Goal: Entertainment & Leisure: Consume media (video, audio)

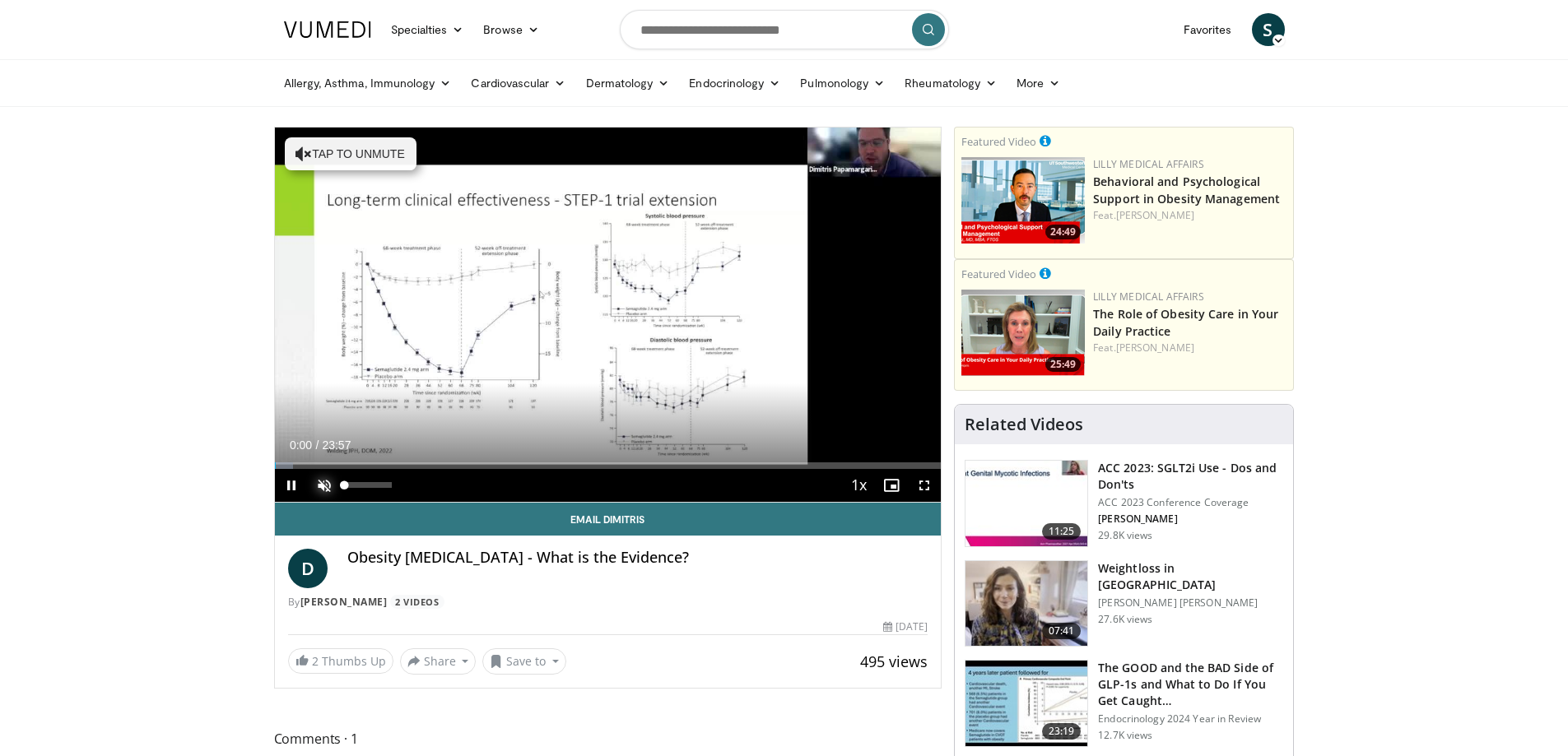
click at [315, 486] on span "Video Player" at bounding box center [324, 485] width 33 height 33
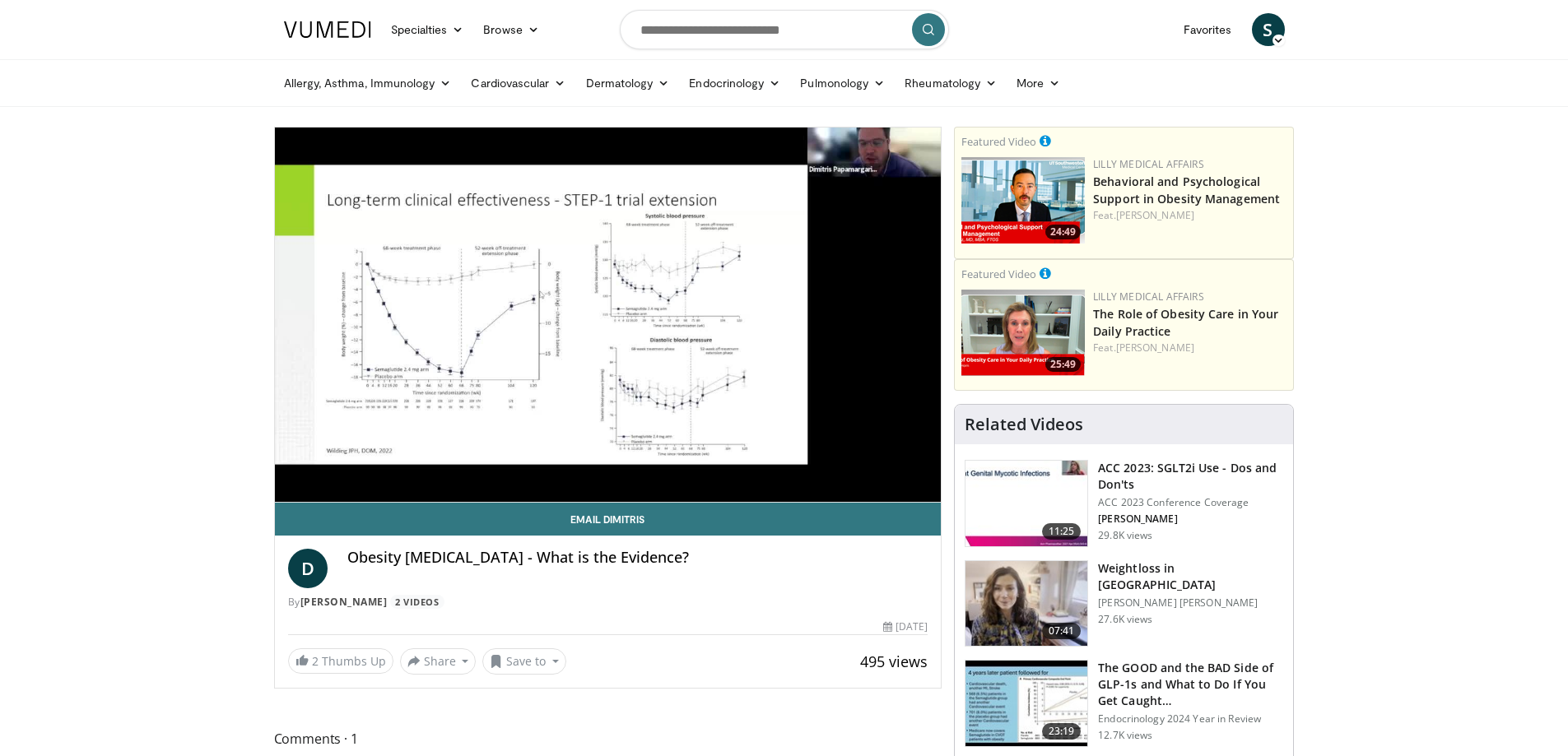
click at [1030, 569] on img at bounding box center [1026, 604] width 122 height 85
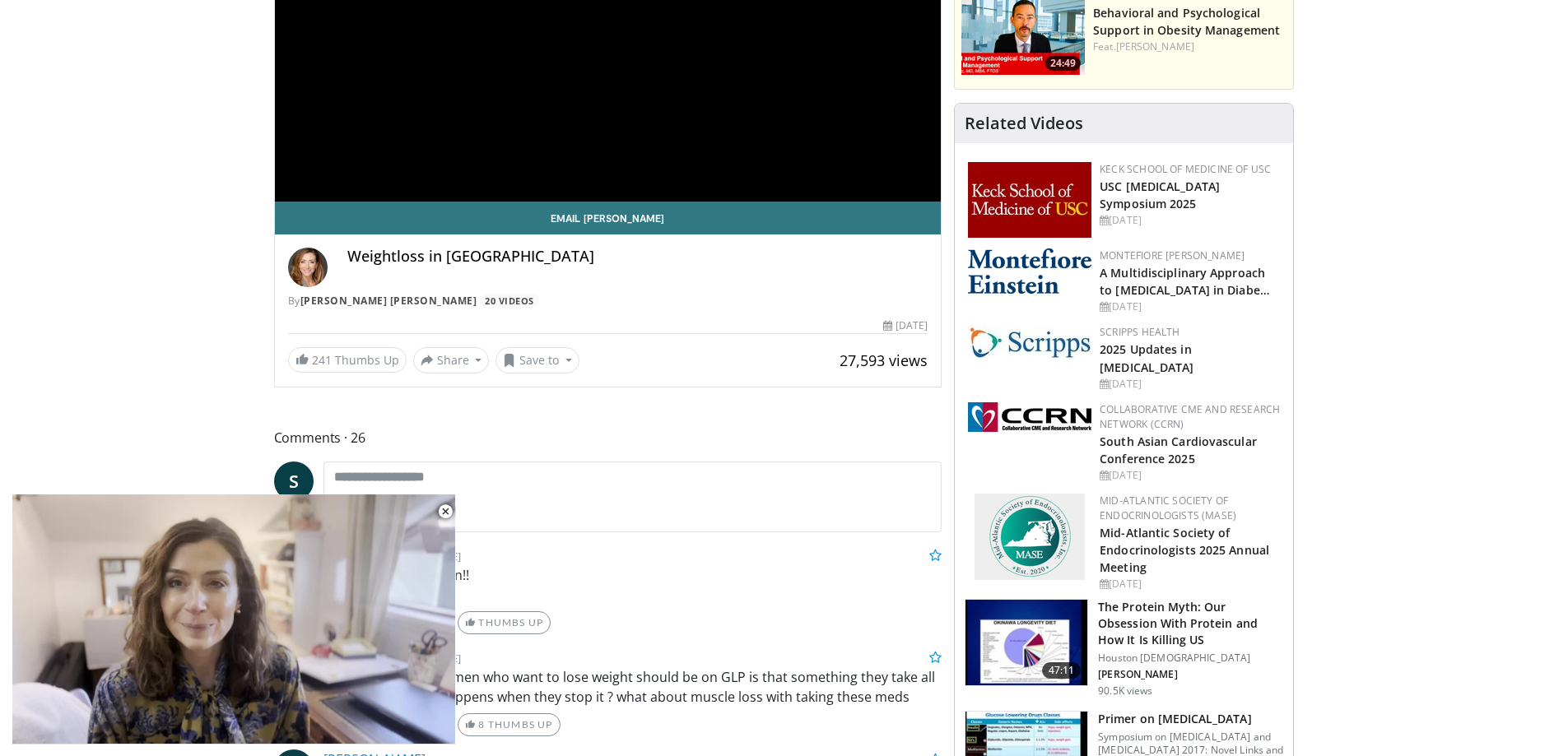
scroll to position [411, 0]
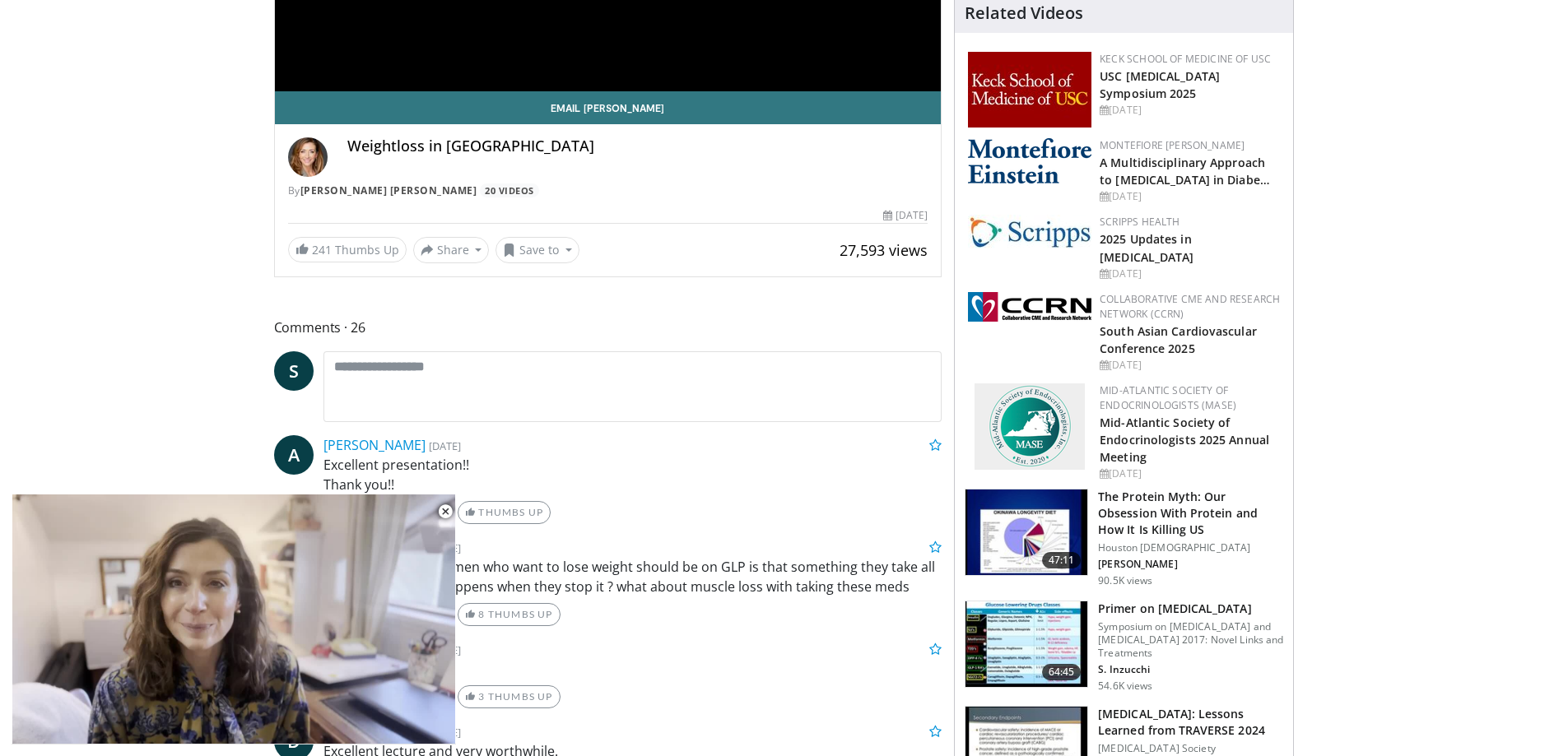
click at [1234, 515] on h3 "The Protein Myth: Our Obsession With Protein and How It Is Killing US" at bounding box center [1190, 514] width 185 height 50
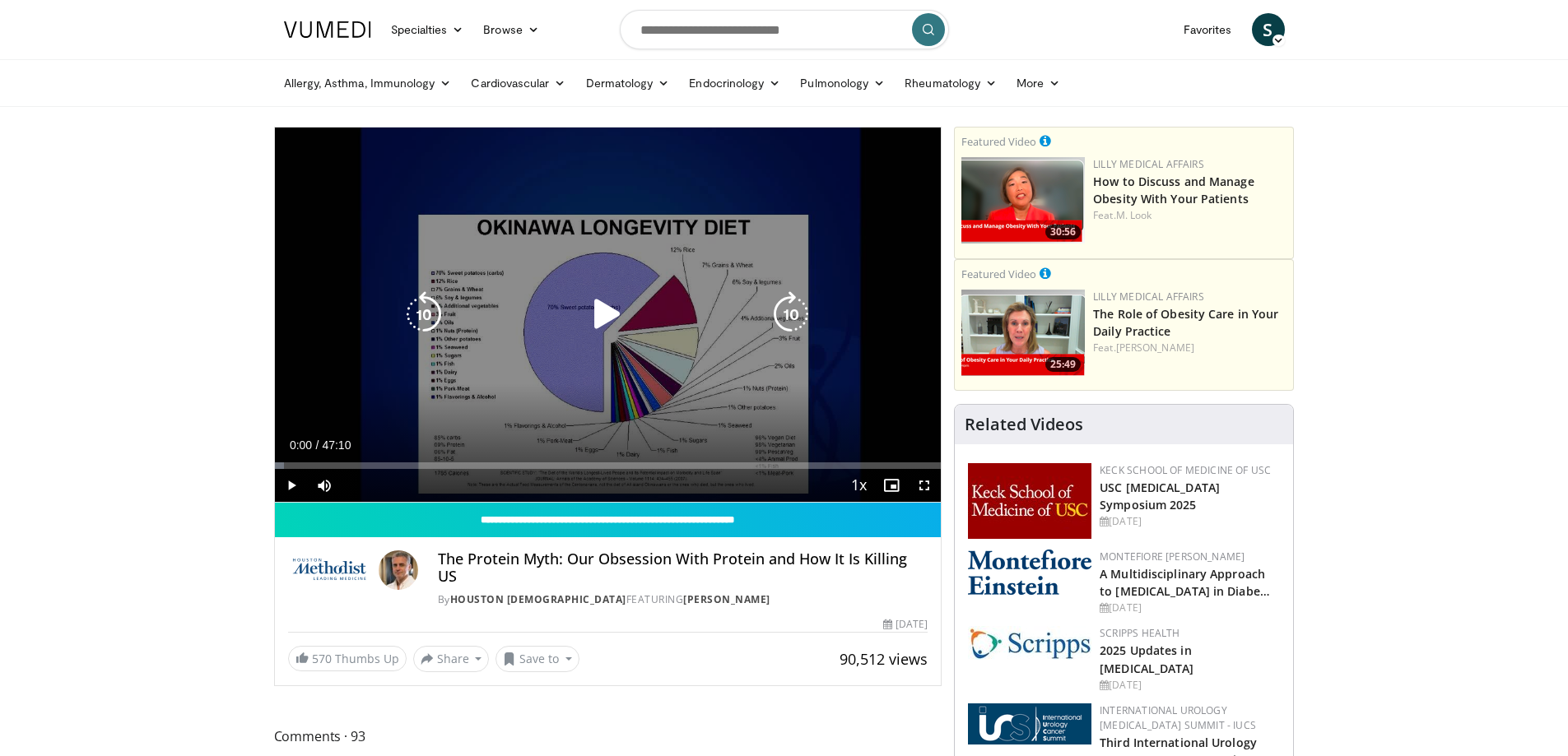
click at [610, 322] on icon "Video Player" at bounding box center [607, 314] width 46 height 46
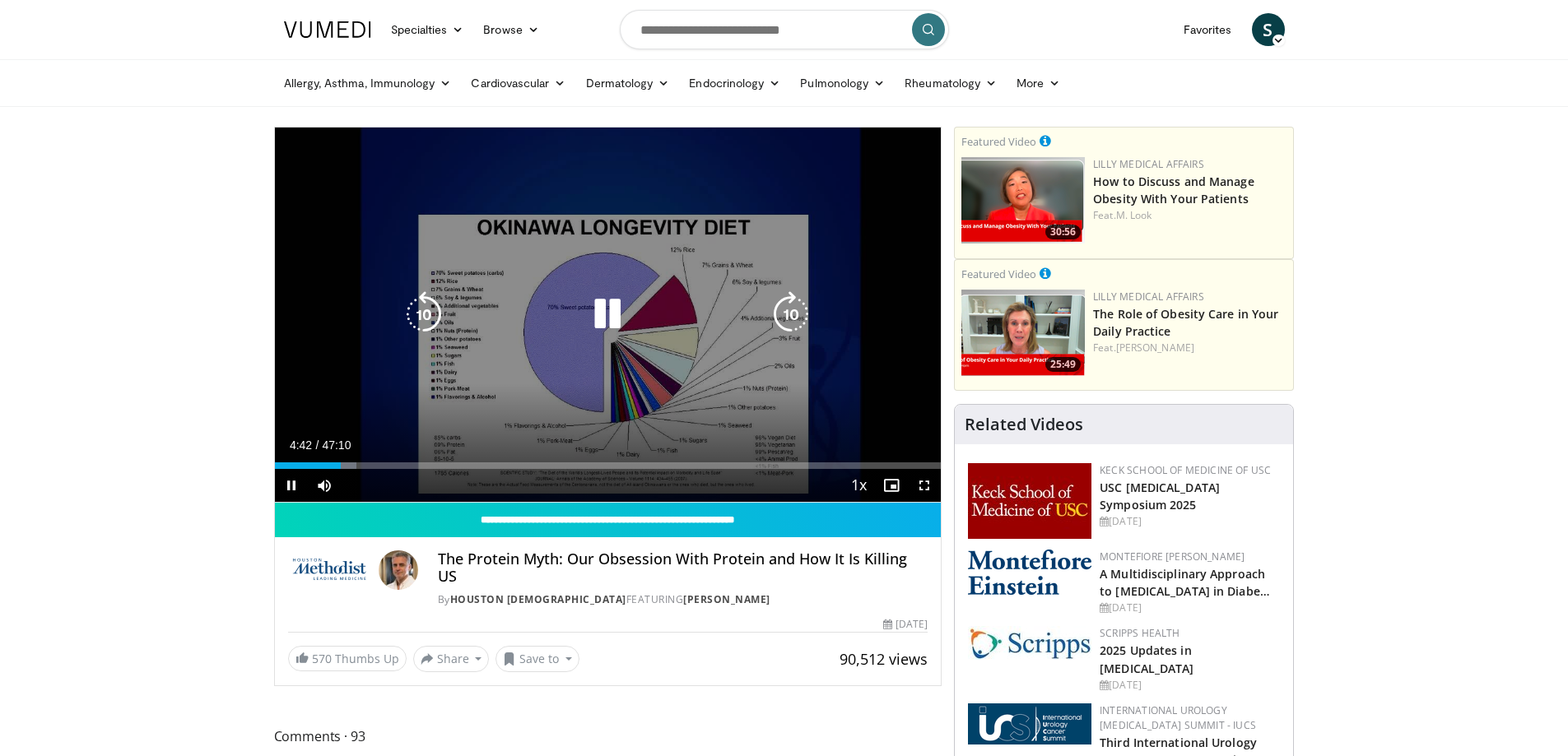
click at [622, 316] on icon "Video Player" at bounding box center [607, 314] width 46 height 46
click at [608, 319] on icon "Video Player" at bounding box center [607, 314] width 46 height 46
click at [608, 318] on icon "Video Player" at bounding box center [607, 314] width 46 height 46
click at [586, 315] on icon "Video Player" at bounding box center [607, 314] width 46 height 46
click at [598, 320] on icon "Video Player" at bounding box center [607, 314] width 46 height 46
